Goal: Find specific page/section: Find specific page/section

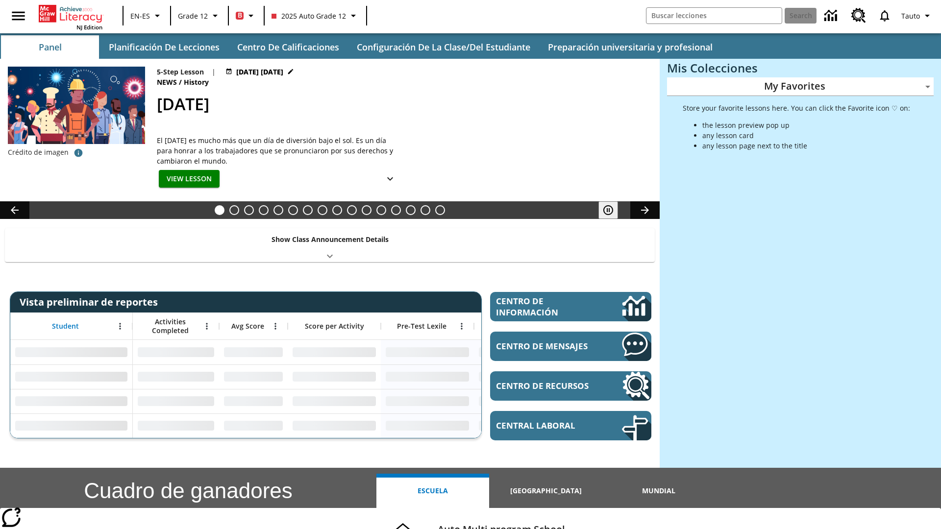
click at [800, 86] on body "Saltar al contenido principal NJ Edition EN-ES Grade 12 B 2025 Auto Grade 12 Se…" at bounding box center [470, 390] width 941 height 781
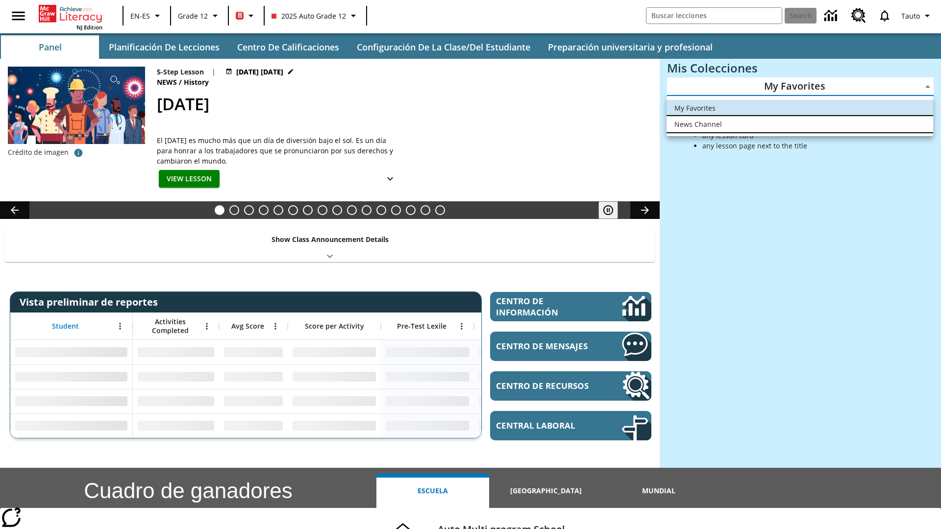
click at [800, 124] on li "News Channel" at bounding box center [799, 124] width 267 height 16
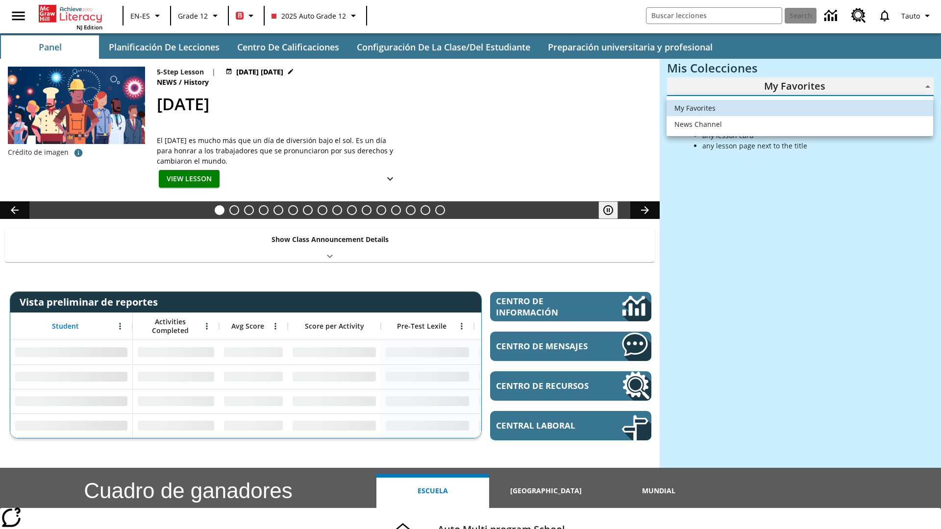
type input "120"
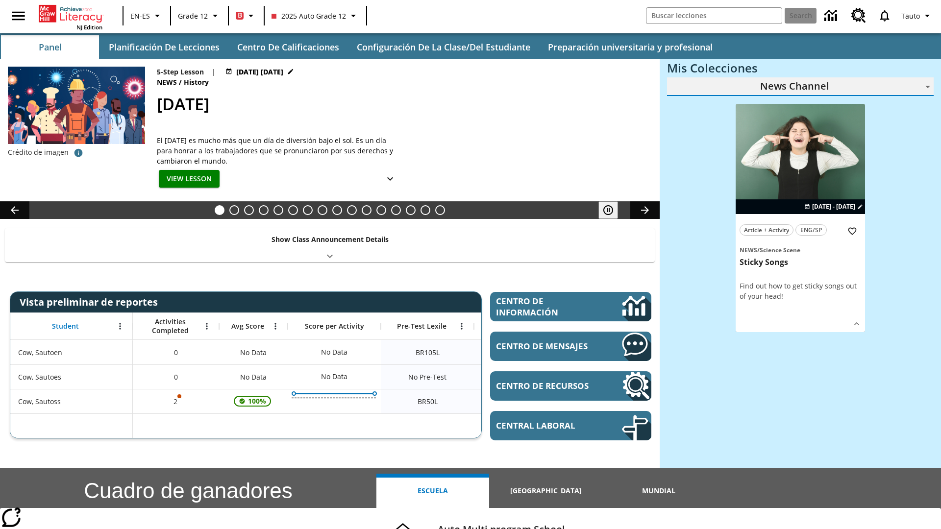
scroll to position [59, 0]
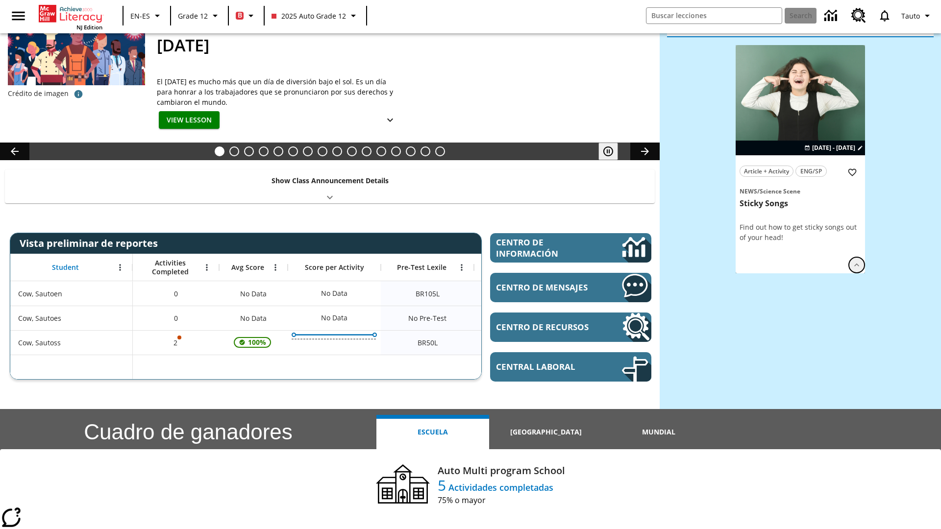
click at [857, 260] on icon "Ver más" at bounding box center [857, 265] width 10 height 10
